Goal: Find specific page/section: Find specific page/section

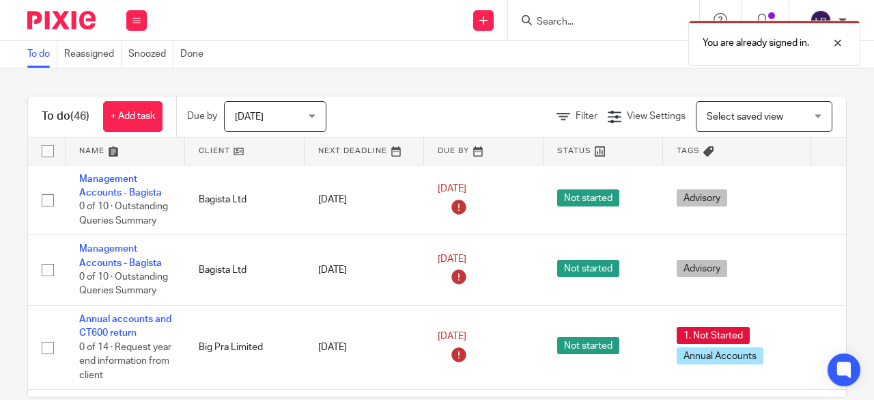
click at [555, 19] on div "You are already signed in." at bounding box center [648, 40] width 423 height 52
click at [568, 19] on div "You are already signed in." at bounding box center [648, 40] width 423 height 52
click at [578, 16] on div "You are already signed in." at bounding box center [648, 40] width 423 height 52
click at [835, 42] on div at bounding box center [827, 43] width 37 height 16
click at [572, 24] on input "Search" at bounding box center [596, 22] width 123 height 12
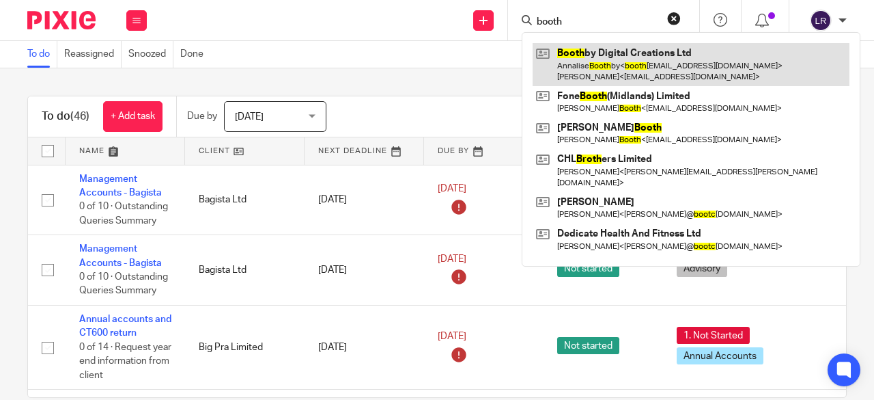
type input "booth"
click at [610, 61] on link at bounding box center [691, 64] width 317 height 42
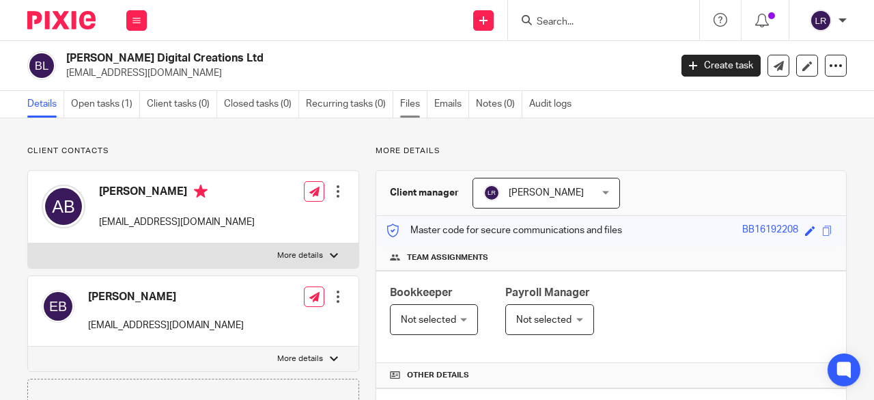
click at [418, 103] on link "Files" at bounding box center [413, 104] width 27 height 27
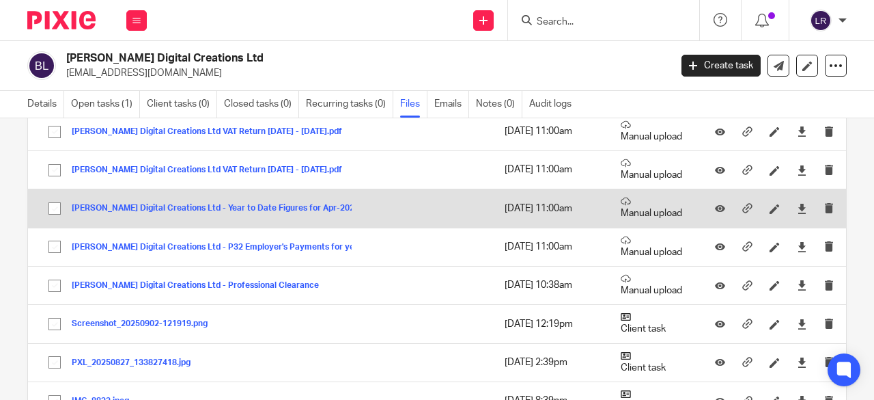
scroll to position [410, 0]
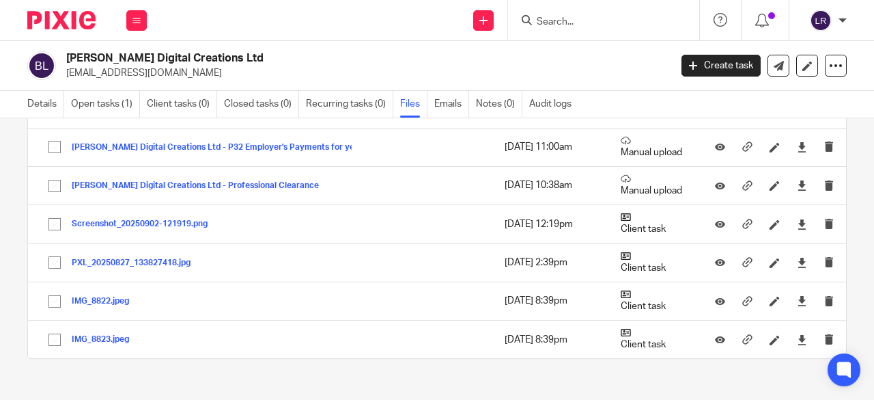
click at [81, 56] on h2 "[PERSON_NAME] Digital Creations Ltd" at bounding box center [304, 58] width 476 height 14
copy div "[PERSON_NAME] Digital Creations Ltd"
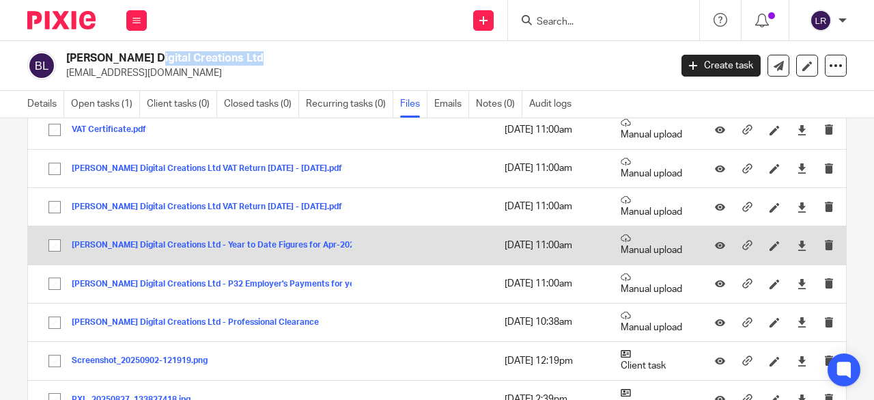
scroll to position [205, 0]
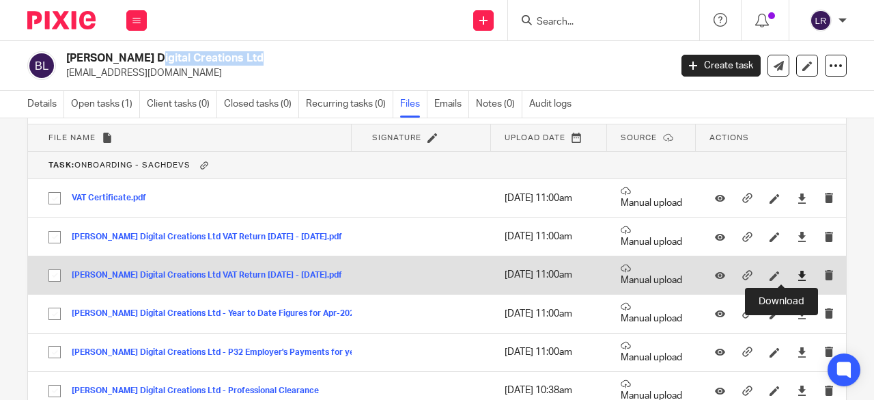
click at [797, 274] on icon at bounding box center [802, 275] width 10 height 10
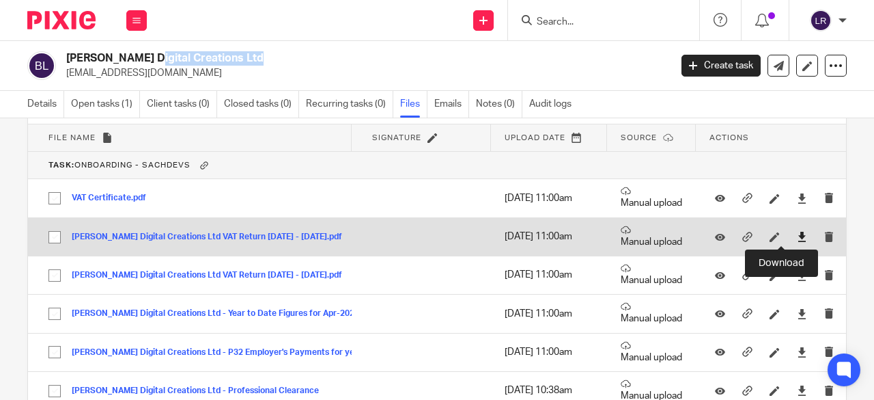
click at [797, 238] on icon at bounding box center [802, 237] width 10 height 10
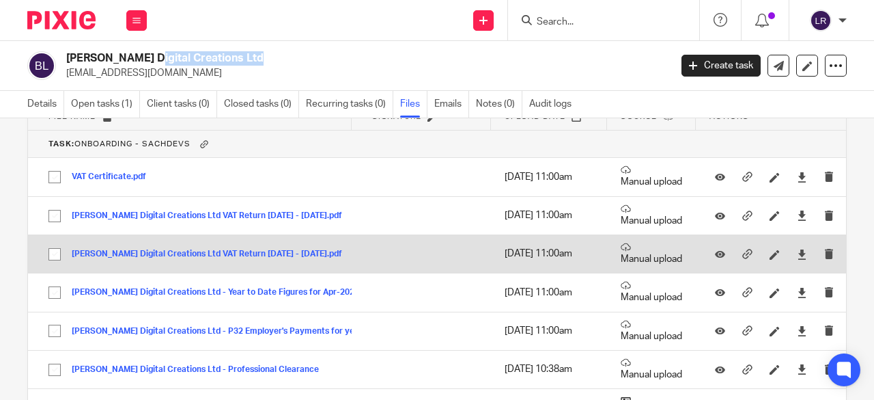
scroll to position [211, 0]
